Goal: Transaction & Acquisition: Book appointment/travel/reservation

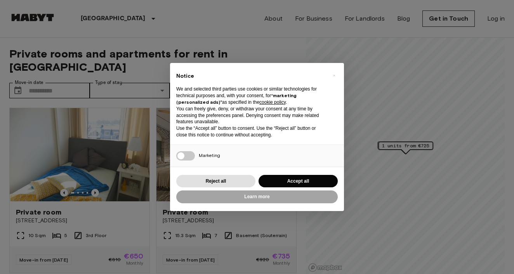
click at [290, 179] on button "Accept all" at bounding box center [298, 181] width 79 height 13
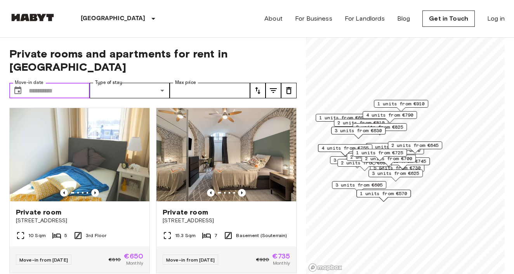
click at [69, 83] on input "Move-in date" at bounding box center [59, 91] width 61 height 16
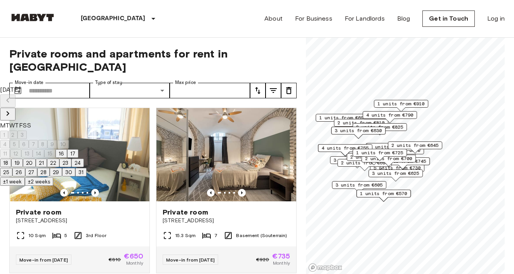
click at [12, 109] on icon "Next month" at bounding box center [7, 113] width 9 height 9
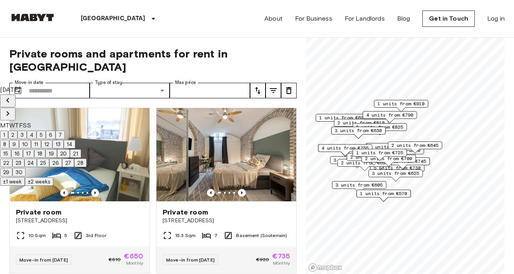
click at [53, 186] on button "±2 weeks" at bounding box center [39, 181] width 28 height 9
click at [24, 167] on button "23" at bounding box center [18, 162] width 12 height 9
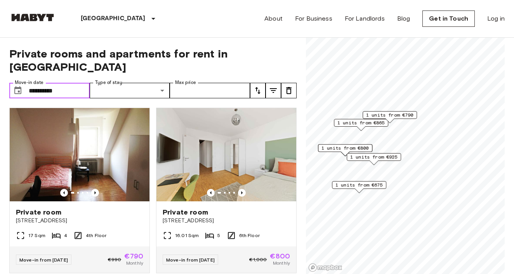
type input "**********"
click at [394, 113] on span "1 units from €790" at bounding box center [389, 114] width 47 height 7
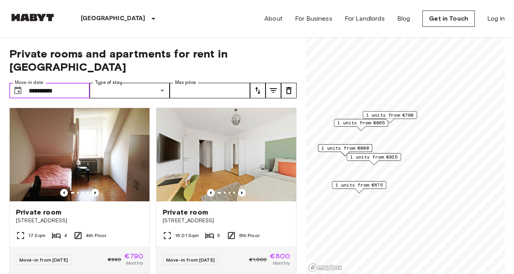
click at [356, 123] on span "1 units from €865" at bounding box center [360, 122] width 47 height 7
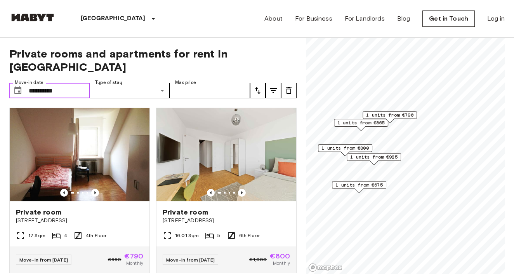
click at [74, 83] on input "**********" at bounding box center [59, 91] width 61 height 16
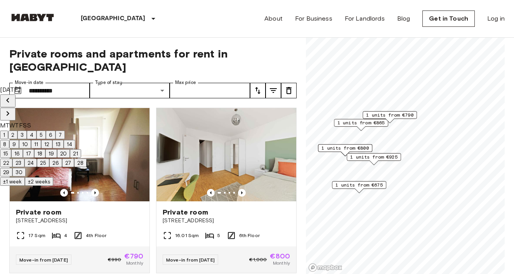
click at [53, 186] on button "±2 weeks" at bounding box center [39, 181] width 28 height 9
drag, startPoint x: 69, startPoint y: 80, endPoint x: 5, endPoint y: 76, distance: 64.2
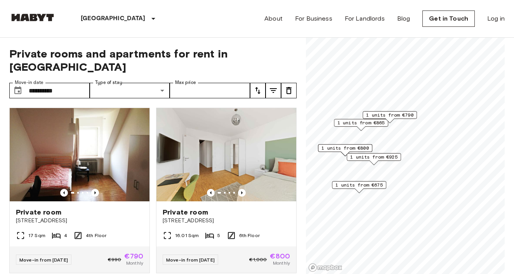
click at [87, 60] on div "**********" at bounding box center [152, 156] width 287 height 236
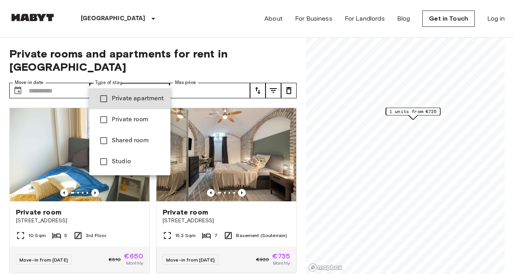
click at [131, 78] on div at bounding box center [257, 137] width 514 height 274
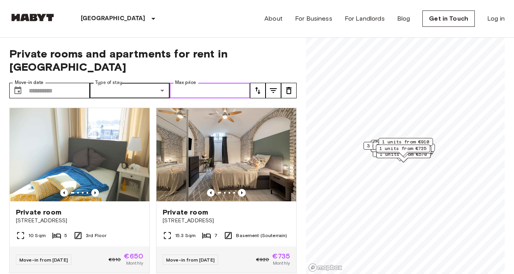
click at [214, 83] on input "Max price" at bounding box center [210, 91] width 80 height 16
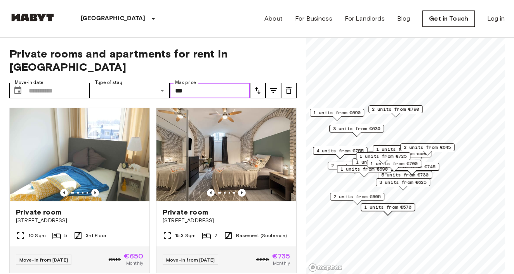
type input "***"
click at [242, 57] on span "Private rooms and apartments for rent in [GEOGRAPHIC_DATA]" at bounding box center [152, 60] width 287 height 26
click at [392, 110] on span "2 units from €790" at bounding box center [395, 109] width 47 height 7
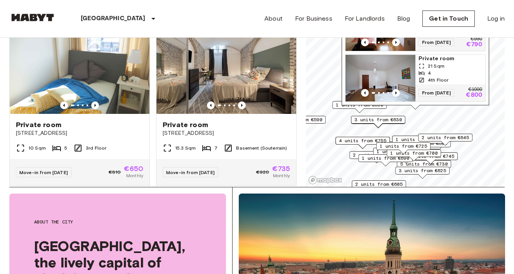
scroll to position [87, 0]
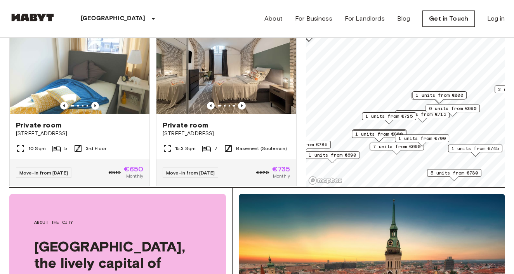
click at [437, 96] on span "1 units from €800" at bounding box center [439, 95] width 47 height 7
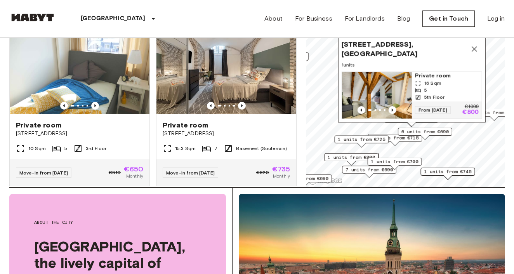
drag, startPoint x: 444, startPoint y: 120, endPoint x: 417, endPoint y: 149, distance: 40.4
click at [417, 146] on div "4 units from €715" at bounding box center [395, 140] width 54 height 12
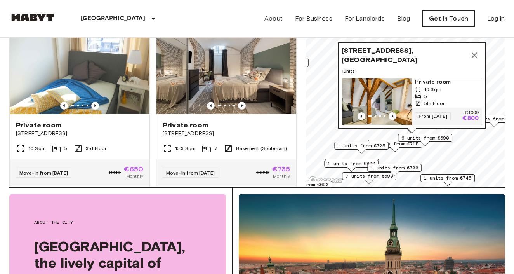
click at [431, 139] on span "6 units from €690" at bounding box center [424, 137] width 47 height 7
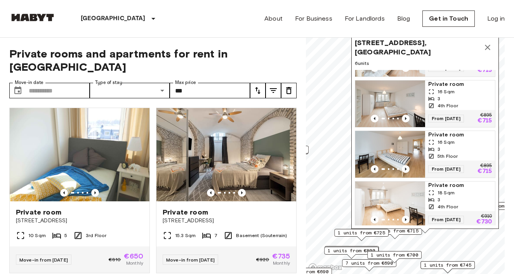
scroll to position [129, 0]
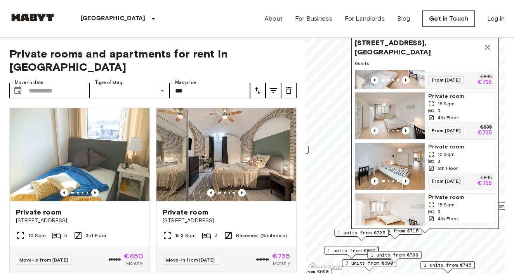
click at [489, 47] on icon "Map marker" at bounding box center [487, 47] width 5 height 5
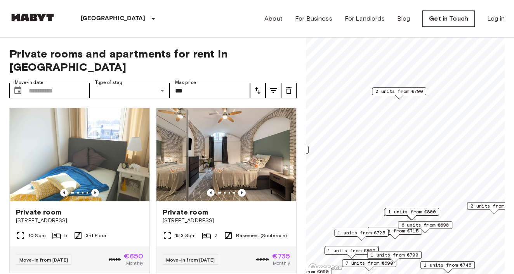
click at [394, 91] on span "2 units from €790" at bounding box center [398, 91] width 47 height 7
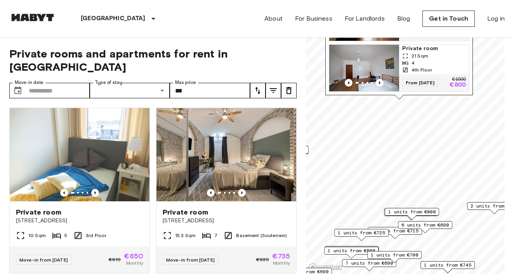
scroll to position [0, 0]
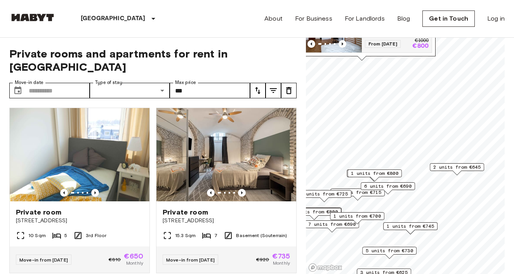
click at [463, 167] on span "2 units from €645" at bounding box center [456, 166] width 47 height 7
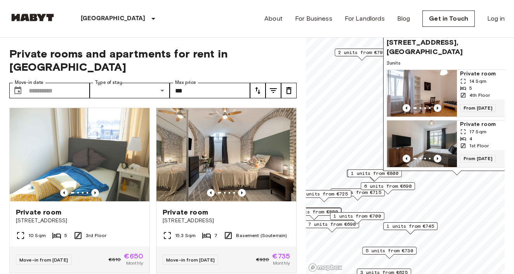
click at [438, 104] on icon "Previous image" at bounding box center [438, 108] width 8 height 8
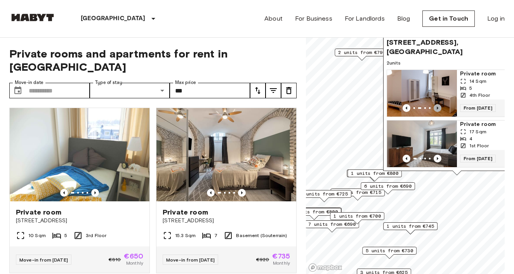
click at [438, 104] on icon "Previous image" at bounding box center [438, 108] width 8 height 8
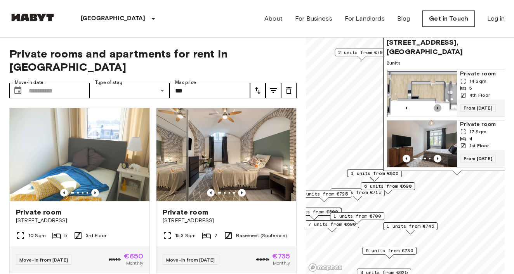
click at [438, 104] on icon "Previous image" at bounding box center [438, 108] width 8 height 8
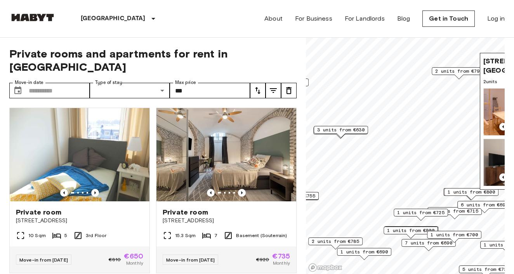
click at [357, 131] on span "3 units from €630" at bounding box center [340, 129] width 47 height 7
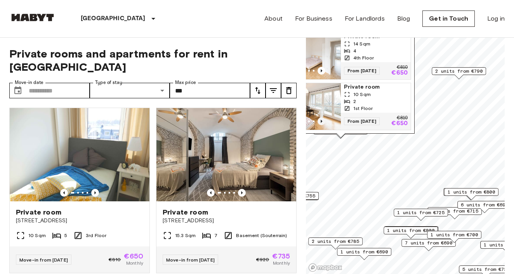
click at [322, 119] on icon "Previous image" at bounding box center [322, 121] width 8 height 8
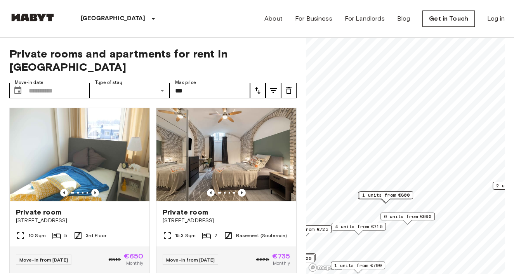
click at [422, 216] on span "6 units from €690" at bounding box center [407, 216] width 47 height 7
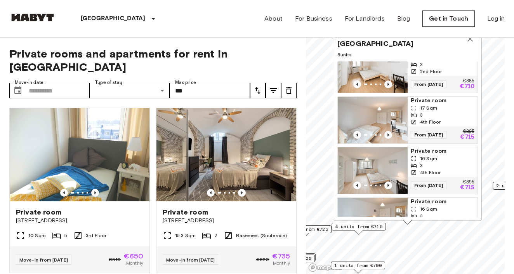
scroll to position [77, 0]
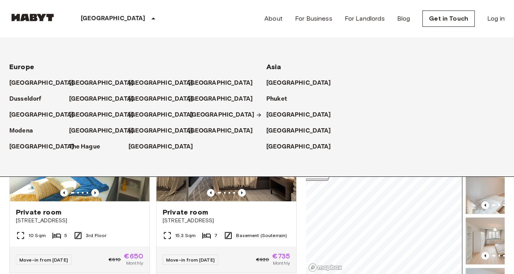
click at [198, 115] on p "[GEOGRAPHIC_DATA]" at bounding box center [222, 114] width 65 height 9
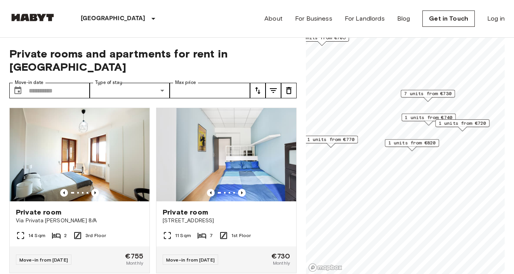
click at [422, 116] on span "1 units from €740" at bounding box center [428, 117] width 47 height 7
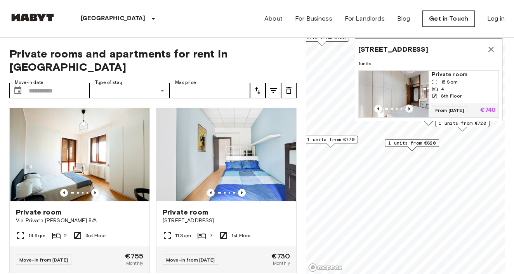
click at [408, 108] on icon "Previous image" at bounding box center [409, 109] width 8 height 8
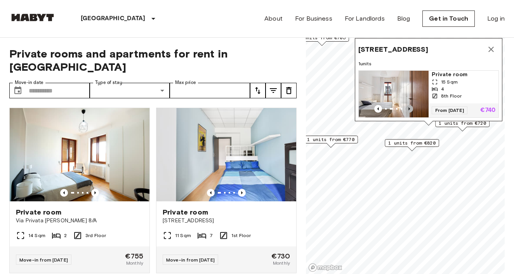
click at [408, 108] on icon "Previous image" at bounding box center [409, 109] width 8 height 8
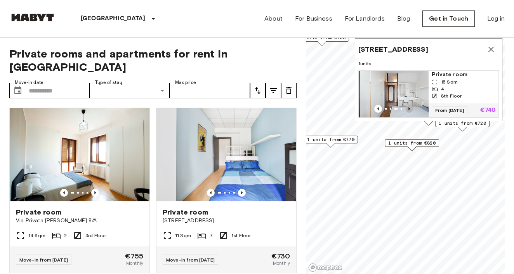
click at [408, 108] on icon "Previous image" at bounding box center [409, 109] width 8 height 8
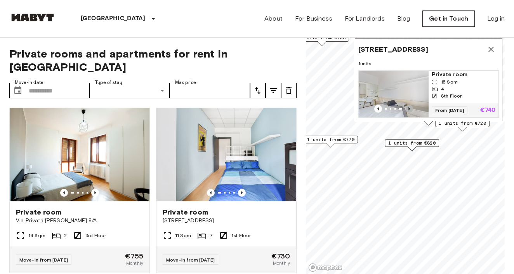
click at [408, 108] on icon "Previous image" at bounding box center [409, 109] width 8 height 8
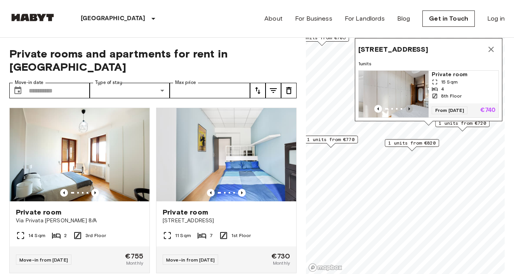
click at [408, 108] on icon "Previous image" at bounding box center [409, 109] width 8 height 8
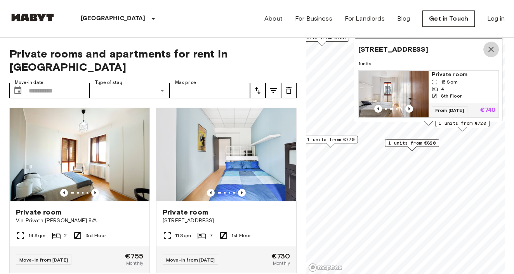
click at [493, 49] on icon "Map marker" at bounding box center [490, 49] width 9 height 9
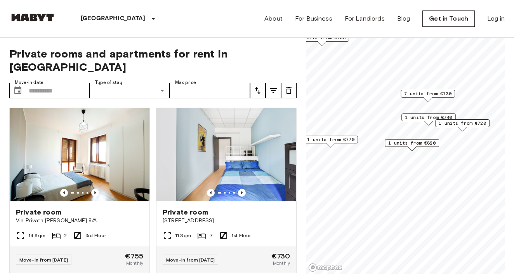
click at [425, 96] on span "7 units from €730" at bounding box center [427, 93] width 47 height 7
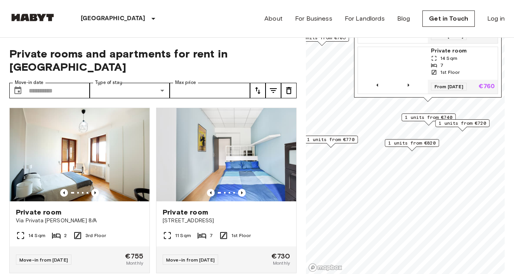
scroll to position [195, 0]
